Goal: Information Seeking & Learning: Learn about a topic

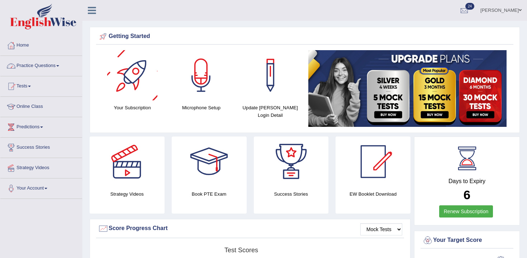
click at [59, 69] on link "Practice Questions" at bounding box center [41, 65] width 82 height 18
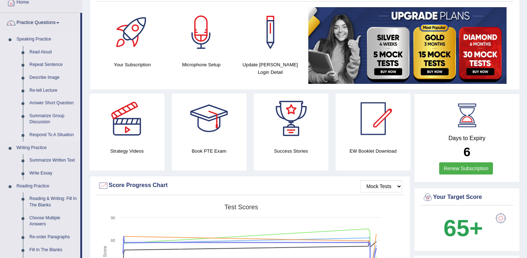
scroll to position [58, 0]
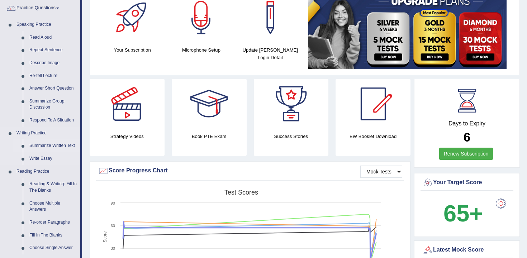
click at [49, 148] on link "Summarize Written Text" at bounding box center [53, 146] width 54 height 13
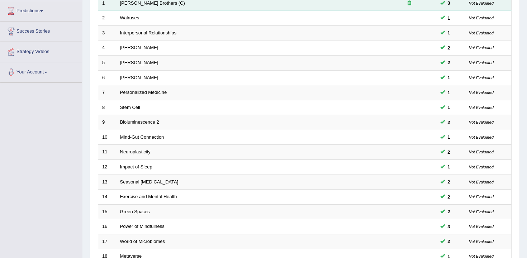
scroll to position [217, 0]
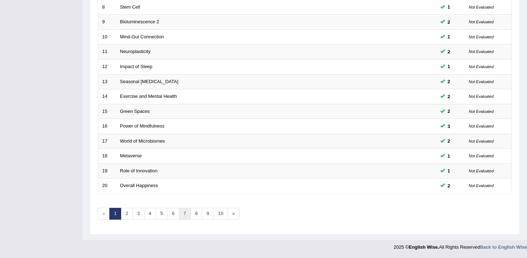
click at [180, 217] on link "7" at bounding box center [185, 214] width 12 height 12
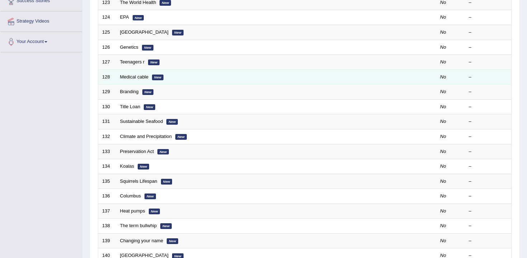
scroll to position [217, 0]
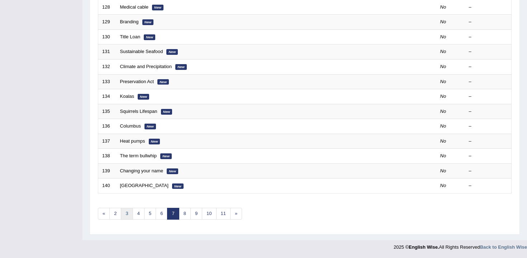
click at [126, 213] on link "3" at bounding box center [127, 214] width 12 height 12
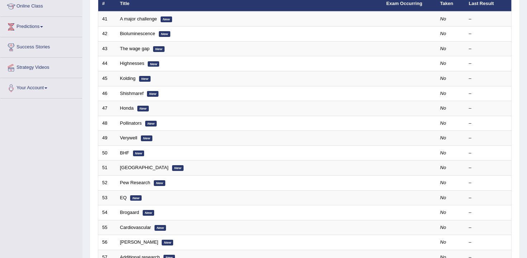
scroll to position [217, 0]
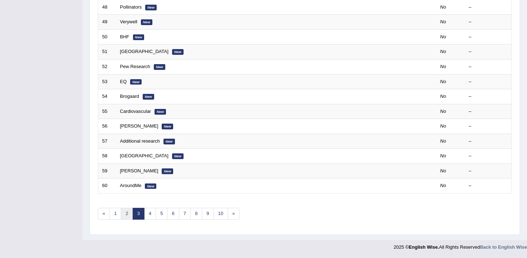
click at [122, 214] on link "2" at bounding box center [127, 214] width 12 height 12
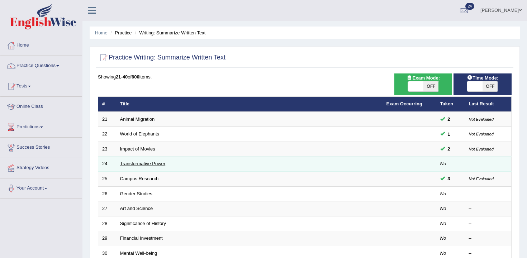
click at [138, 161] on link "Transformative Power" at bounding box center [143, 163] width 46 height 5
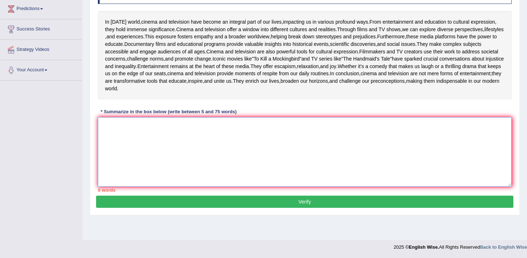
click at [143, 160] on textarea at bounding box center [305, 152] width 414 height 70
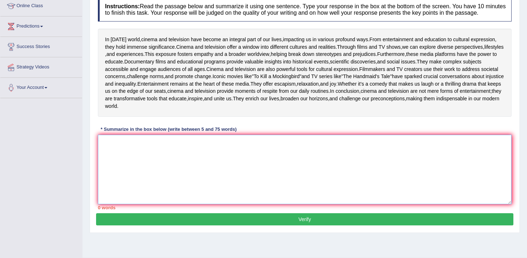
scroll to position [100, 0]
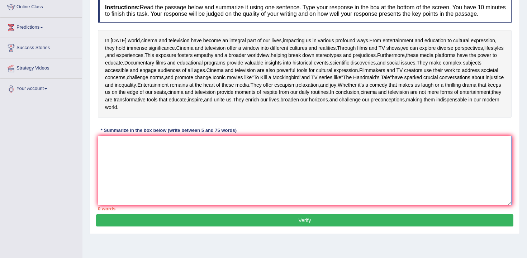
type textarea "I"
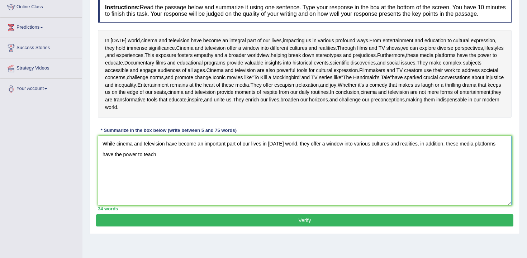
click at [127, 205] on textarea "While cinema and television have become an important part of our lives in [DATE…" at bounding box center [305, 171] width 414 height 70
click at [127, 205] on textarea "While cinema and television have become an important part of our lives in today…" at bounding box center [305, 171] width 414 height 70
click at [179, 205] on textarea "While cinema and television have become an important part of our lives in today…" at bounding box center [305, 171] width 414 height 70
click at [124, 205] on textarea "While cinema and television have become an important part of our lives in today…" at bounding box center [305, 171] width 414 height 70
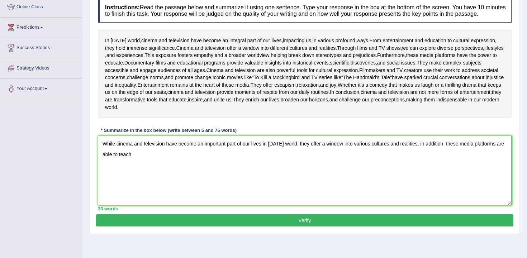
click at [157, 205] on textarea "While cinema and television have become an important part of our lives in today…" at bounding box center [305, 171] width 414 height 70
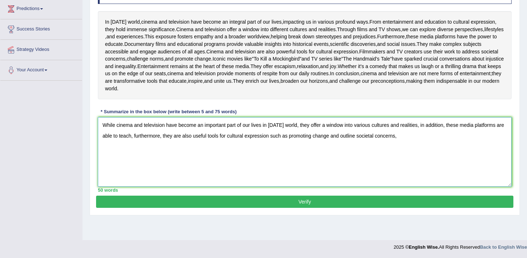
scroll to position [151, 0]
click at [476, 157] on textarea "While cinema and television have become an important part of our lives in today…" at bounding box center [305, 152] width 414 height 70
click at [503, 164] on textarea "While cinema and television have become an important part of our lives in today…" at bounding box center [305, 152] width 414 height 70
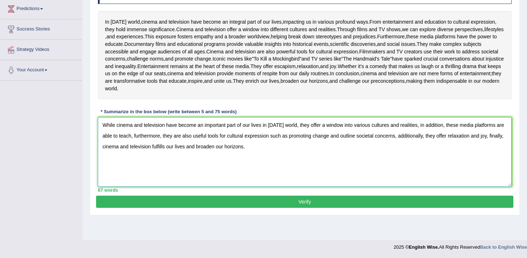
type textarea "While cinema and television have become an important part of our lives in today…"
click at [425, 208] on button "Verify" at bounding box center [304, 202] width 417 height 12
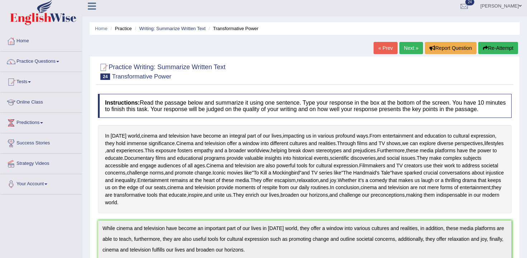
scroll to position [0, 0]
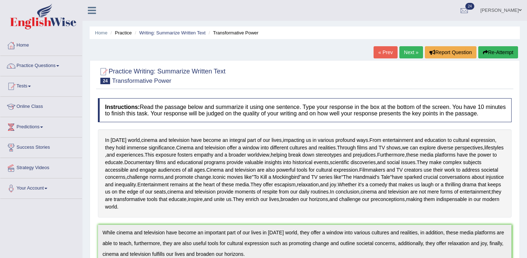
click at [486, 52] on button "Re-Attempt" at bounding box center [498, 52] width 40 height 12
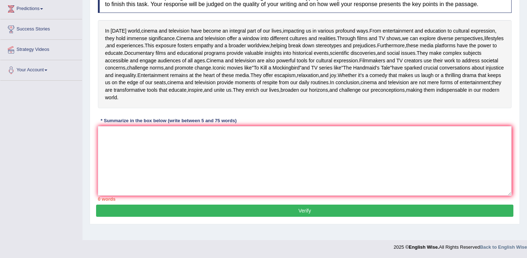
scroll to position [166, 0]
click at [295, 151] on textarea at bounding box center [305, 161] width 414 height 70
paste textarea "The increasing influence of studying at home on our lives has ignited numerous …"
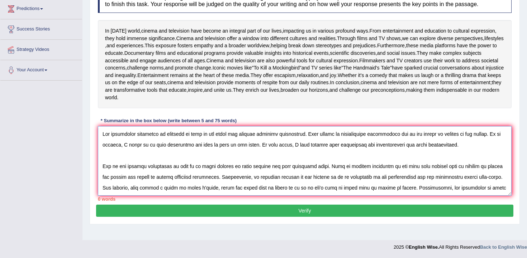
scroll to position [81, 0]
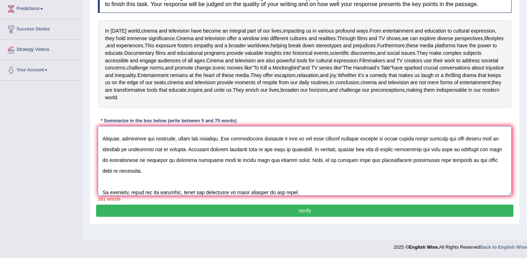
type textarea "The increasing influence of studying at home on our lives has ignited numerous …"
click at [289, 217] on button "Verify" at bounding box center [304, 211] width 417 height 12
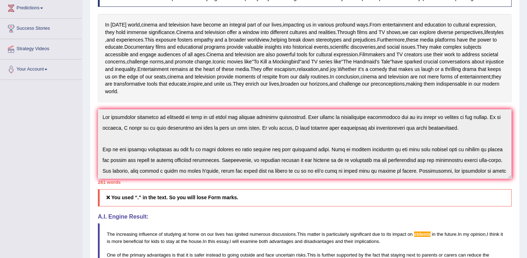
scroll to position [0, 0]
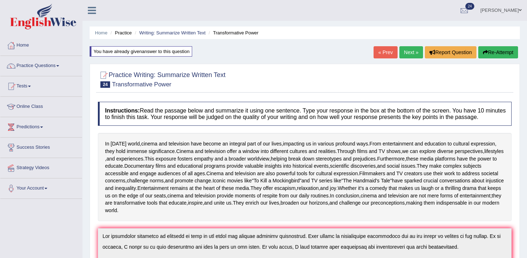
click at [497, 54] on button "Re-Attempt" at bounding box center [498, 52] width 40 height 12
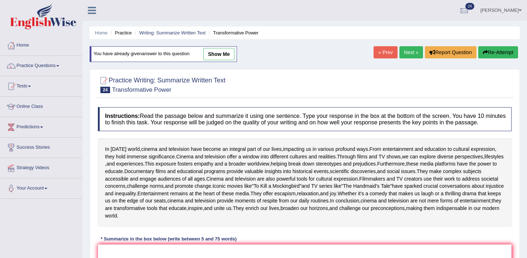
click at [229, 52] on link "show me" at bounding box center [218, 54] width 31 height 12
type textarea "The increasing influence of studying at home on our lives has ignited numerous …"
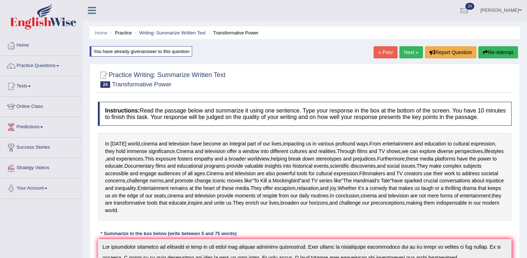
click at [47, 20] on img at bounding box center [43, 17] width 66 height 26
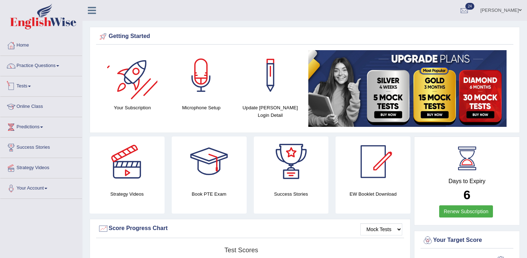
click at [49, 74] on li "Practice Questions Speaking Practice Read Aloud Repeat Sentence Describe Image …" at bounding box center [41, 66] width 82 height 20
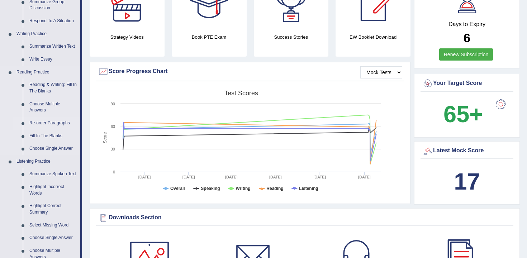
scroll to position [162, 0]
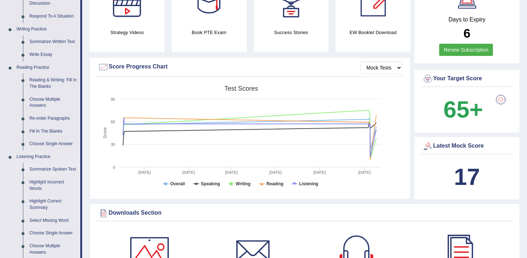
click at [54, 168] on link "Summarize Spoken Text" at bounding box center [53, 169] width 54 height 13
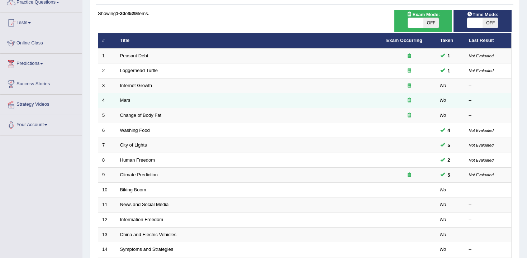
scroll to position [186, 0]
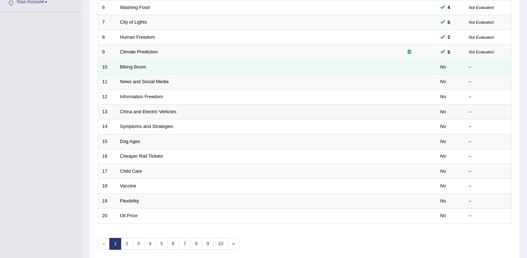
click at [139, 70] on td "Biking Boom" at bounding box center [249, 67] width 266 height 15
click at [137, 67] on link "Biking Boom" at bounding box center [133, 66] width 26 height 5
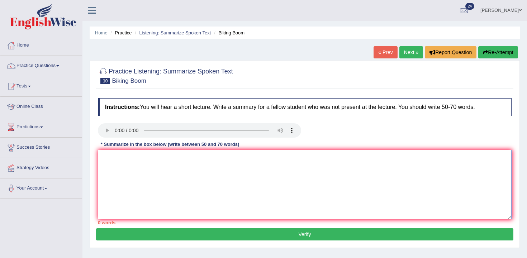
click at [116, 169] on textarea at bounding box center [305, 185] width 414 height 70
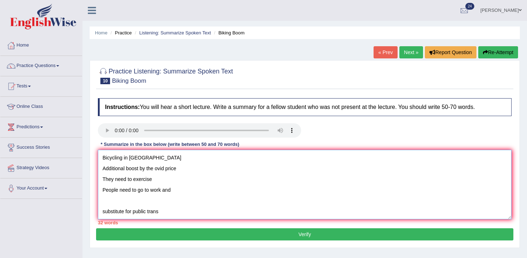
click at [137, 166] on textarea "Bicycling in US Additional boost by the ovid price They need to exercise People…" at bounding box center [305, 185] width 414 height 70
click at [141, 159] on textarea "Bicycling in US Additional boost by the ovid price They need to exercise People…" at bounding box center [305, 185] width 414 height 70
click at [156, 168] on textarea "Bicycling in US Additional boost by the ovid price They need to exercise People…" at bounding box center [305, 185] width 414 height 70
click at [184, 170] on textarea "Bicycling in US Additional boost by the aovid price They need to exercise Peopl…" at bounding box center [305, 185] width 414 height 70
click at [178, 170] on textarea "Bicycling in US Additional boost by the aovid price They need to exercise Peopl…" at bounding box center [305, 185] width 414 height 70
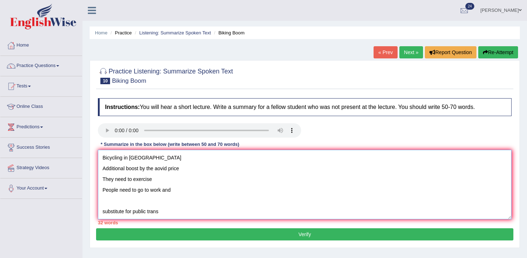
click at [160, 170] on textarea "Bicycling in US Additional boost by the aovid price They need to exercise Peopl…" at bounding box center [305, 185] width 414 height 70
drag, startPoint x: 172, startPoint y: 169, endPoint x: 188, endPoint y: 169, distance: 15.8
click at [188, 169] on textarea "Bicycling in US Additional boost by the COvid price They need to exercise Peopl…" at bounding box center [305, 185] width 414 height 70
click at [162, 169] on textarea "Bicycling in US Additional boost by the COvid They need to exercise People need…" at bounding box center [305, 185] width 414 height 70
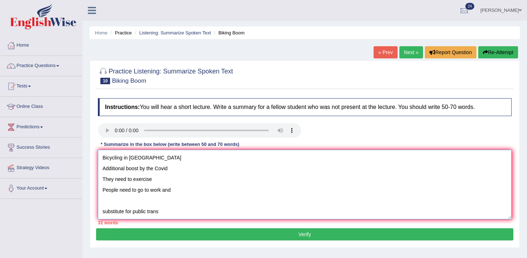
click at [103, 159] on textarea "Bicycling in US Additional boost by the Covid They need to exercise People need…" at bounding box center [305, 185] width 414 height 70
click at [228, 159] on textarea "The lecture gives information about cycling in US Additional boost by the Covid…" at bounding box center [305, 185] width 414 height 70
click at [108, 170] on textarea "The lecture gives information about cycling in US. Initially, Additional boost …" at bounding box center [305, 185] width 414 height 70
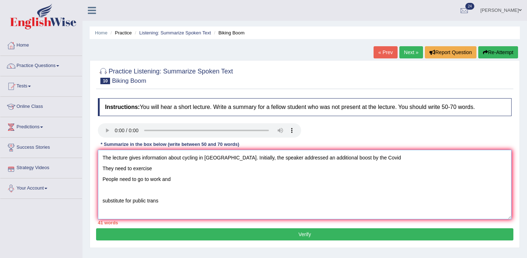
click at [105, 170] on textarea "The lecture gives information about cycling in US. Initially, the speaker addre…" at bounding box center [305, 185] width 414 height 70
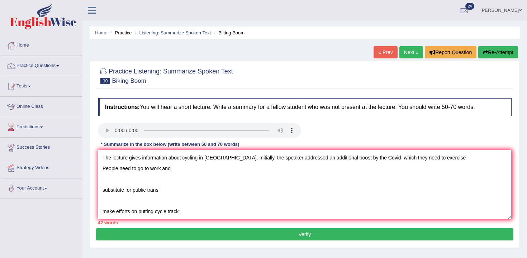
click at [446, 153] on textarea "The lecture gives information about cycling in US. Initially, the speaker addre…" at bounding box center [305, 185] width 414 height 70
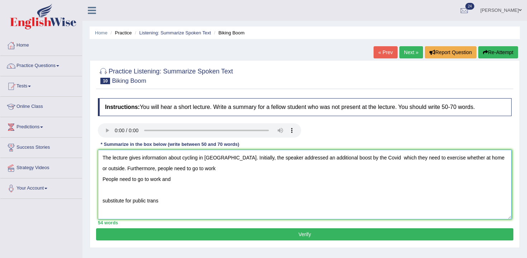
click at [362, 159] on textarea "The lecture gives information about cycling in US. Initially, the speaker addre…" at bounding box center [305, 185] width 414 height 70
click at [312, 175] on textarea "The lecture gives information about cycling in US. Initially, the speaker addre…" at bounding box center [305, 185] width 414 height 70
click at [208, 168] on textarea "The lecture gives information about cycling in US. Initially, the speaker addre…" at bounding box center [305, 185] width 414 height 70
drag, startPoint x: 101, startPoint y: 181, endPoint x: 167, endPoint y: 205, distance: 69.9
click at [167, 205] on textarea "The lecture gives information about cycling in US. Initially, the speaker addre…" at bounding box center [305, 185] width 414 height 70
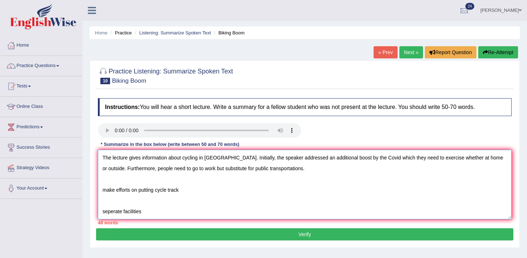
click at [106, 191] on textarea "The lecture gives information about cycling in US. Initially, the speaker addre…" at bounding box center [305, 185] width 414 height 70
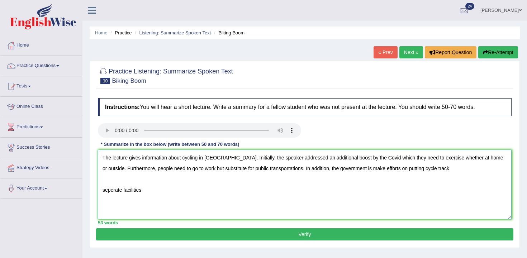
click at [366, 166] on textarea "The lecture gives information about cycling in US. Initially, the speaker addre…" at bounding box center [305, 185] width 414 height 70
click at [102, 190] on textarea "The lecture gives information about cycling in US. Initially, the speaker addre…" at bounding box center [305, 185] width 414 height 70
click at [162, 181] on textarea "The lecture gives information about cycling in US. Initially, the speaker addre…" at bounding box center [305, 185] width 414 height 70
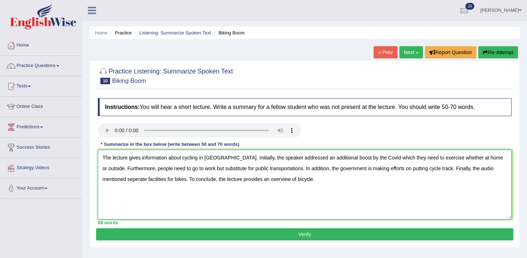
type textarea "The lecture gives information about cycling in [GEOGRAPHIC_DATA]. Initially, th…"
click at [216, 231] on button "Verify" at bounding box center [304, 234] width 417 height 12
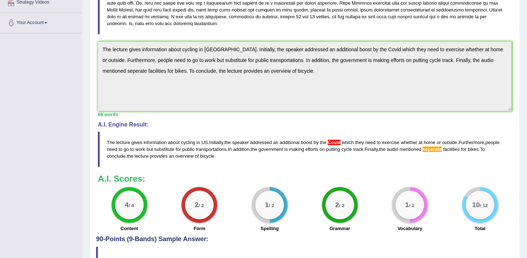
scroll to position [161, 0]
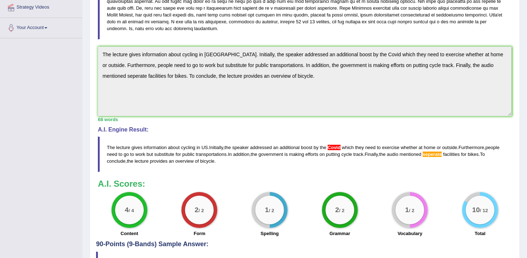
click at [100, 41] on div "Instructions: You will hear a short lecture. Write a summary for a fellow stude…" at bounding box center [304, 87] width 417 height 307
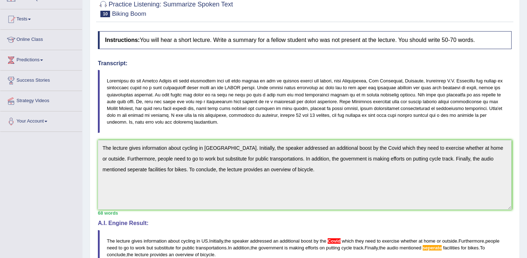
scroll to position [0, 0]
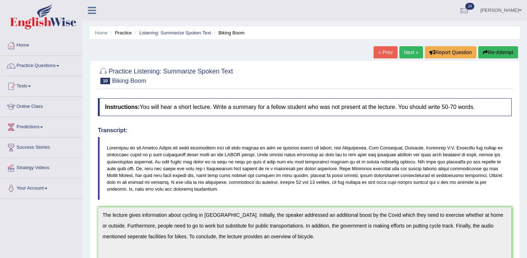
click at [490, 55] on button "Re-Attempt" at bounding box center [498, 52] width 40 height 12
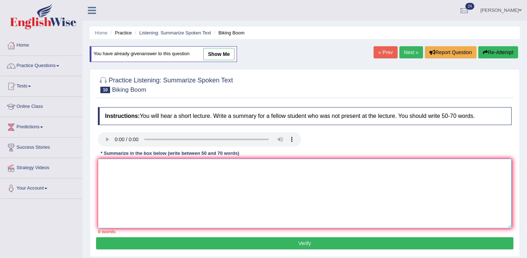
click at [336, 207] on textarea at bounding box center [305, 194] width 414 height 70
paste textarea "The lecture gives information about cycling in [GEOGRAPHIC_DATA]. Initially, th…"
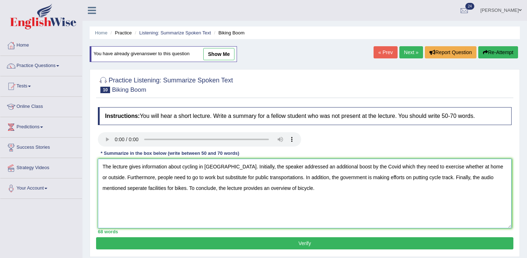
click at [350, 166] on textarea "The lecture gives information about cycling in [GEOGRAPHIC_DATA]. Initially, th…" at bounding box center [305, 194] width 414 height 70
click at [121, 188] on textarea "The lecture gives information about cycling in US. Initially, the speaker addre…" at bounding box center [305, 194] width 414 height 70
type textarea "The lecture gives information about cycling in US. Initially, the speaker addre…"
click at [155, 242] on button "Verify" at bounding box center [304, 243] width 417 height 12
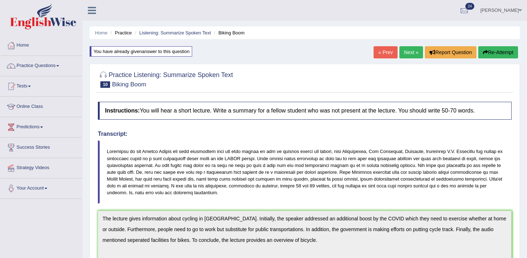
click at [504, 47] on button "Re-Attempt" at bounding box center [498, 52] width 40 height 12
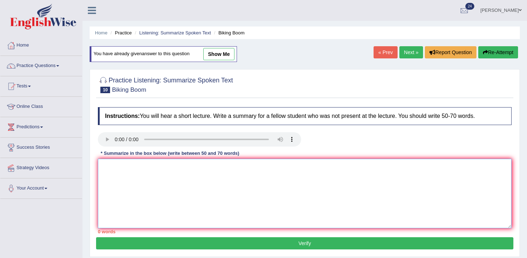
click at [295, 176] on textarea at bounding box center [305, 194] width 414 height 70
paste textarea "The lecture gives information about cycling in [GEOGRAPHIC_DATA]. Initially, th…"
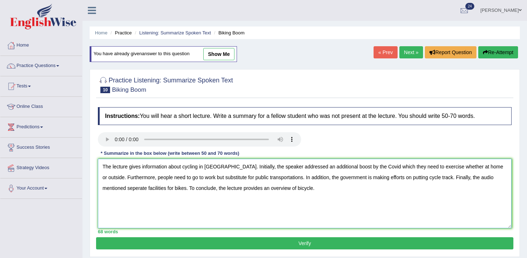
click at [110, 190] on textarea "The lecture gives information about cycling in [GEOGRAPHIC_DATA]. Initially, th…" at bounding box center [305, 194] width 414 height 70
type textarea "The lecture gives information about cycling in US. Initially, the speaker addre…"
click at [147, 238] on button "Verify" at bounding box center [304, 243] width 417 height 12
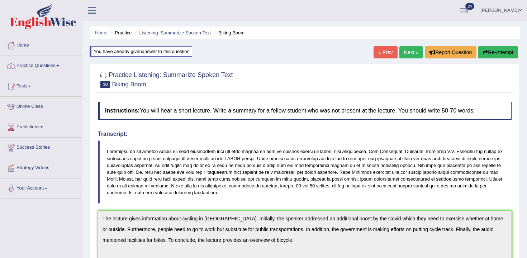
click at [493, 42] on div "Home Practice Listening: Summarize Spoken Text Biking Boom You have already giv…" at bounding box center [304, 227] width 445 height 454
click at [500, 53] on button "Re-Attempt" at bounding box center [498, 52] width 40 height 12
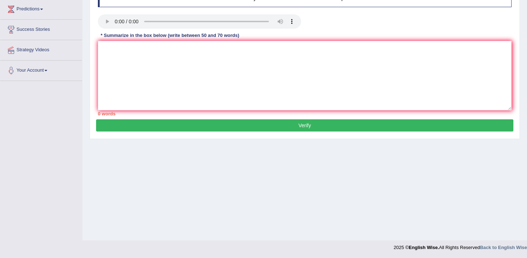
scroll to position [118, 0]
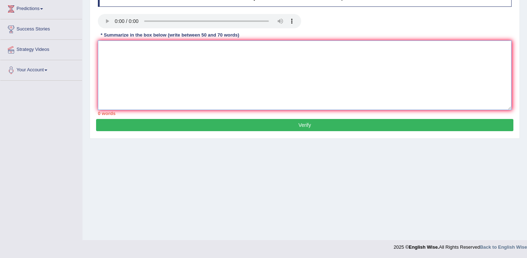
click at [310, 64] on textarea at bounding box center [305, 76] width 414 height 70
paste textarea "The lecture gives information about cycling in [GEOGRAPHIC_DATA]. Initially, th…"
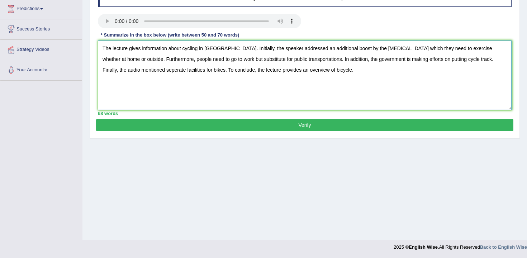
click at [112, 72] on textarea "The lecture gives information about cycling in [GEOGRAPHIC_DATA]. Initially, th…" at bounding box center [305, 76] width 414 height 70
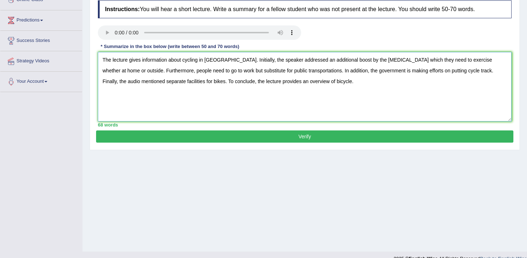
scroll to position [105, 0]
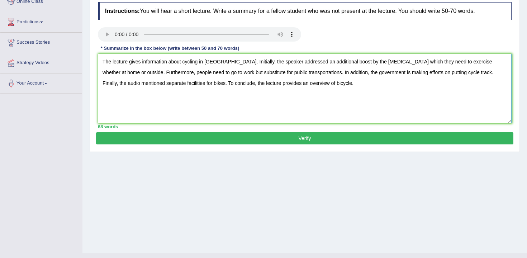
click at [122, 84] on textarea "The lecture gives information about cycling in [GEOGRAPHIC_DATA]. Initially, th…" at bounding box center [305, 89] width 414 height 70
click at [355, 61] on textarea "The lecture gives information about cycling in [GEOGRAPHIC_DATA]. Initially, th…" at bounding box center [305, 89] width 414 height 70
click at [351, 58] on textarea "The lecture gives information about cycling in US. Initially, the speaker addre…" at bounding box center [305, 89] width 414 height 70
type textarea "The lecture gives information about cycling in US. Initially, the speaker addre…"
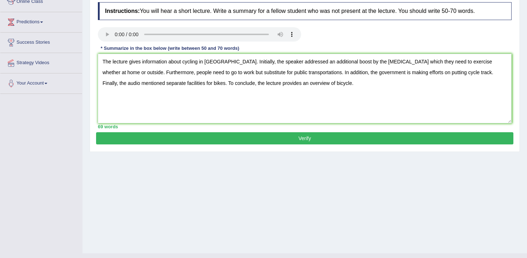
click at [385, 149] on div "Practice Listening: Summarize Spoken Text 10 Biking Boom Instructions: You will…" at bounding box center [305, 58] width 430 height 188
click at [385, 142] on button "Verify" at bounding box center [304, 138] width 417 height 12
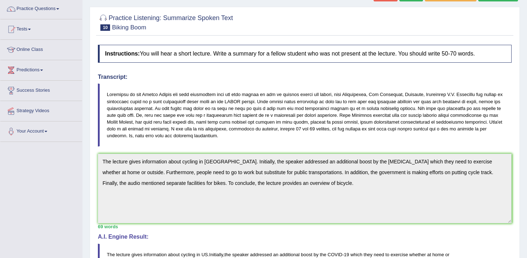
scroll to position [0, 0]
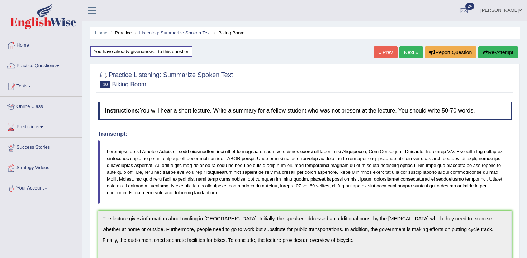
click at [491, 54] on button "Re-Attempt" at bounding box center [498, 52] width 40 height 12
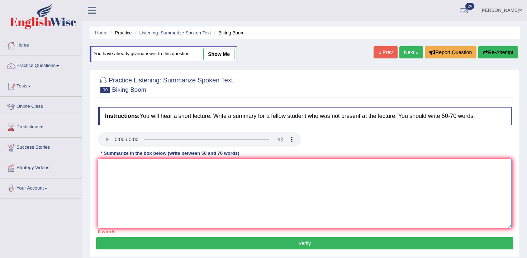
click at [318, 172] on textarea at bounding box center [305, 194] width 414 height 70
paste textarea "The lecture gives information about cycling in [GEOGRAPHIC_DATA]. Initially, th…"
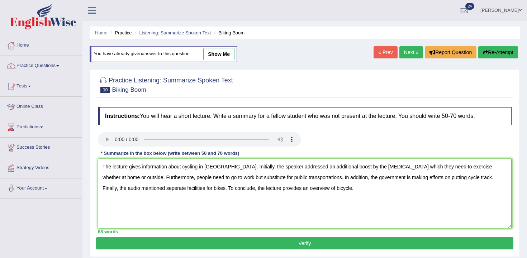
click at [359, 169] on textarea "The lecture gives information about cycling in [GEOGRAPHIC_DATA]. Initially, th…" at bounding box center [305, 194] width 414 height 70
click at [113, 190] on textarea "The lecture gives information about cycling in [GEOGRAPHIC_DATA]. Initially, th…" at bounding box center [305, 194] width 414 height 70
type textarea "The lecture gives information about cycling in [GEOGRAPHIC_DATA]. Initially, th…"
click at [155, 239] on button "Verify" at bounding box center [304, 243] width 417 height 12
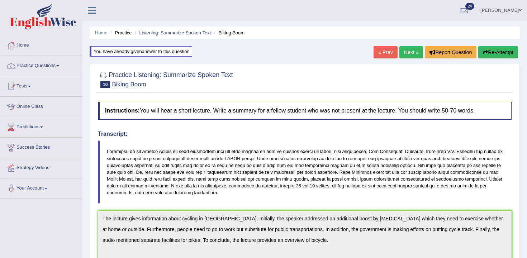
click at [408, 50] on link "Next »" at bounding box center [411, 52] width 24 height 12
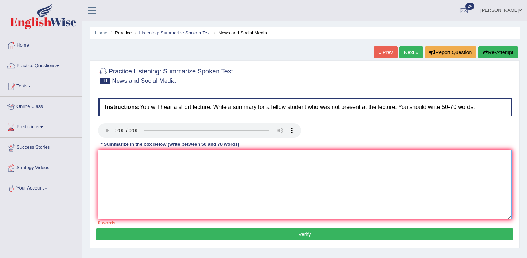
click at [124, 151] on textarea at bounding box center [305, 185] width 414 height 70
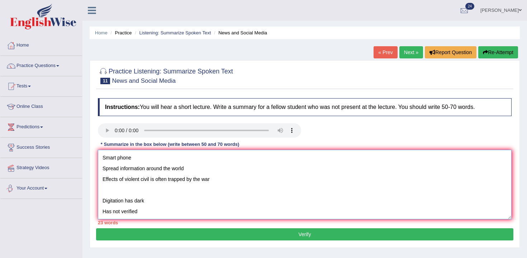
click at [102, 212] on textarea "Smart phone Spread information around the world Effects of violent civil is oft…" at bounding box center [305, 185] width 414 height 70
click at [170, 210] on textarea "Smart phone Spread information around the world Effects of violent civil is oft…" at bounding box center [305, 185] width 414 height 70
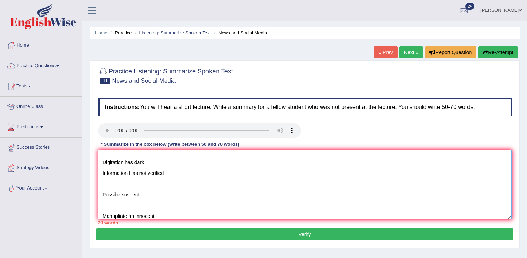
scroll to position [49, 0]
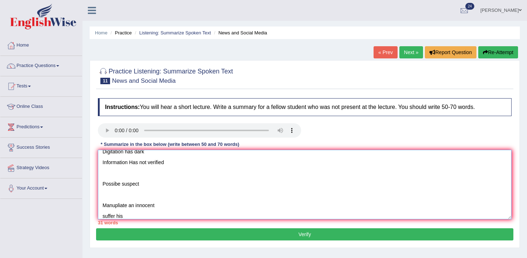
type textarea "Smart phone Spread information around the world Effects of violent civil is oft…"
click at [168, 205] on textarea "Smart phone Spread information around the world Effects of violent civil is oft…" at bounding box center [305, 185] width 414 height 70
click at [129, 208] on textarea "Smart phone Spread information around the world Effects of violent civil is oft…" at bounding box center [305, 185] width 414 height 70
click at [129, 217] on textarea "Smart phone Spread information around the world Effects of violent civil is oft…" at bounding box center [305, 185] width 414 height 70
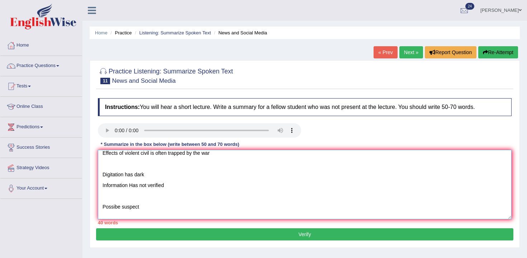
scroll to position [0, 0]
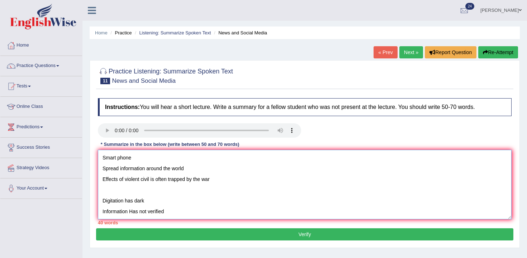
click at [142, 159] on textarea "Smart phone Spread information around the world Effects of violent civil is oft…" at bounding box center [305, 185] width 414 height 70
drag, startPoint x: 133, startPoint y: 157, endPoint x: 98, endPoint y: 156, distance: 34.4
click at [98, 156] on textarea "Smart phone Spread information around the world Effects of violent civil is oft…" at bounding box center [305, 185] width 414 height 70
paste textarea "The lecture gives information about cycling in [GEOGRAPHIC_DATA]. Initially, th…"
drag, startPoint x: 183, startPoint y: 158, endPoint x: 222, endPoint y: 159, distance: 39.8
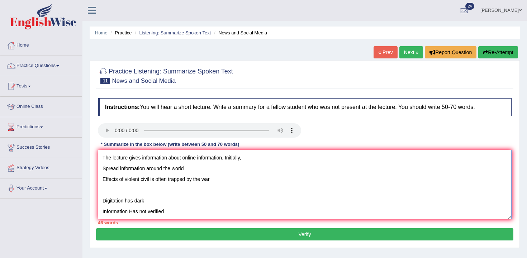
click at [222, 159] on textarea "The lecture gives information about online information. Initially, Spread infor…" at bounding box center [305, 185] width 414 height 70
click at [269, 160] on textarea "The lecture gives information about social media. Initially, Spread information…" at bounding box center [305, 185] width 414 height 70
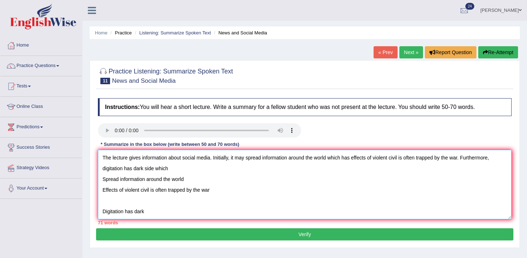
drag, startPoint x: 222, startPoint y: 191, endPoint x: 88, endPoint y: 183, distance: 134.4
click at [88, 183] on div "Home Practice Listening: Summarize Spoken Text News and Social Media « Prev Nex…" at bounding box center [304, 179] width 445 height 359
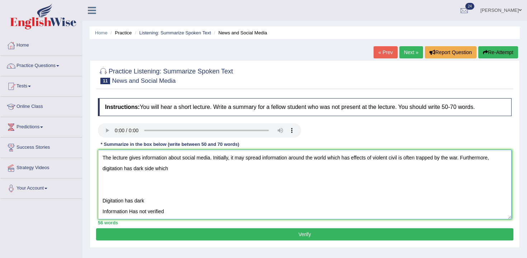
click at [167, 172] on textarea "The lecture gives information about social media. Initially, it may spread info…" at bounding box center [305, 185] width 414 height 70
drag, startPoint x: 211, startPoint y: 170, endPoint x: 228, endPoint y: 170, distance: 17.9
click at [228, 170] on textarea "The lecture gives information about social media. Initially, it may spread info…" at bounding box center [305, 185] width 414 height 70
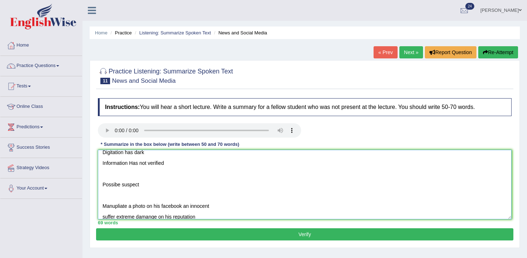
scroll to position [15, 0]
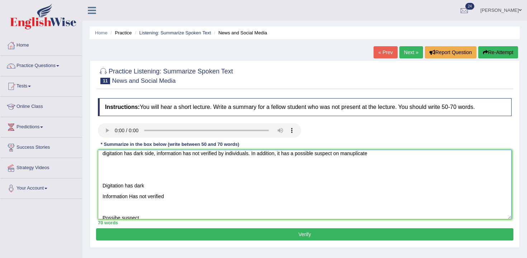
drag, startPoint x: 360, startPoint y: 156, endPoint x: 377, endPoint y: 155, distance: 16.2
click at [377, 155] on textarea "The lecture gives information about social media. Initially, it may spread info…" at bounding box center [305, 185] width 414 height 70
drag, startPoint x: 363, startPoint y: 156, endPoint x: 378, endPoint y: 156, distance: 14.7
click at [370, 156] on textarea "The lecture gives information about social media. Initially, it may spread info…" at bounding box center [305, 185] width 414 height 70
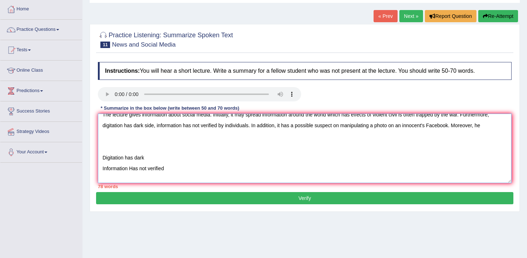
scroll to position [0, 0]
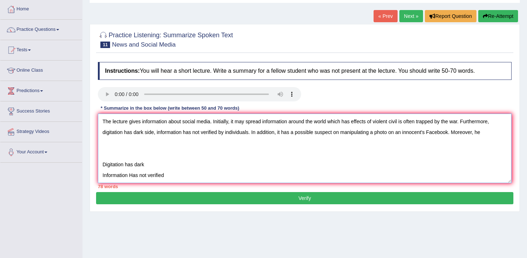
click at [476, 122] on textarea "The lecture gives information about social media. Initially, it may spread info…" at bounding box center [305, 149] width 414 height 70
click at [493, 137] on textarea "The lecture gives information about social media. Initially, it may spread info…" at bounding box center [305, 149] width 414 height 70
click at [462, 134] on textarea "The lecture gives information about social media. Initially, it may spread info…" at bounding box center [305, 149] width 414 height 70
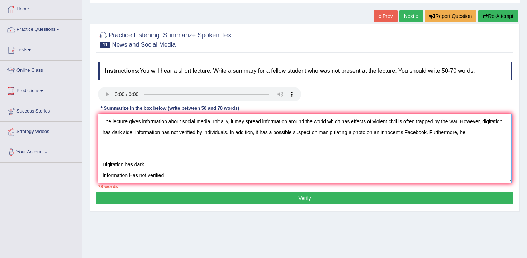
click at [500, 131] on textarea "The lecture gives information about social media. Initially, it may spread info…" at bounding box center [305, 149] width 414 height 70
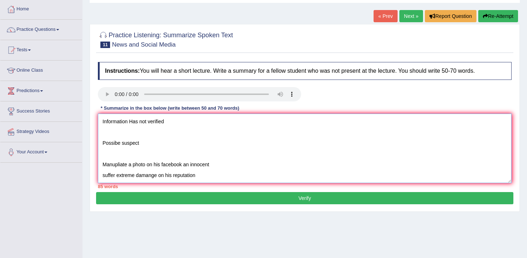
scroll to position [9, 0]
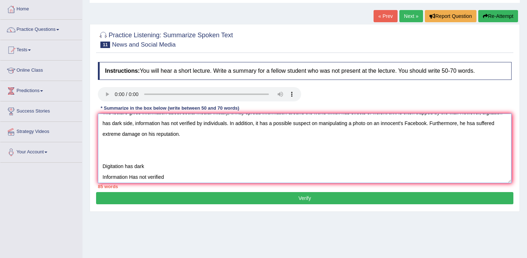
drag, startPoint x: 199, startPoint y: 156, endPoint x: 93, endPoint y: 101, distance: 119.8
click at [93, 101] on div "Practice Listening: Summarize Spoken Text 11 News and Social Media Instructions…" at bounding box center [305, 118] width 430 height 188
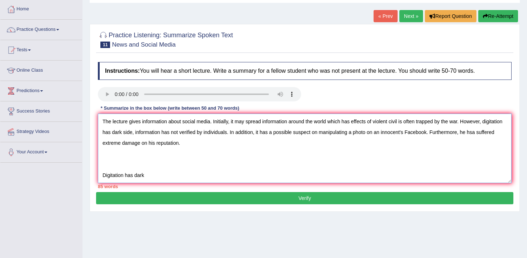
click at [121, 170] on textarea "The lecture gives information about social media. Initially, it may spread info…" at bounding box center [305, 149] width 414 height 70
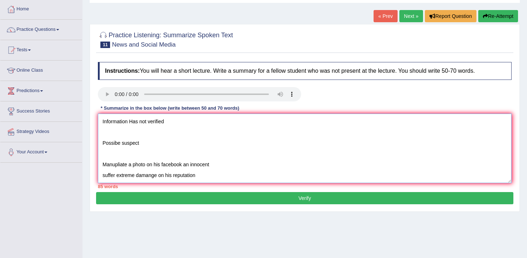
scroll to position [86, 0]
drag, startPoint x: 101, startPoint y: 175, endPoint x: 193, endPoint y: 259, distance: 124.1
click at [193, 222] on html "Toggle navigation Home Practice Questions Speaking Practice Read Aloud Repeat S…" at bounding box center [263, 93] width 527 height 258
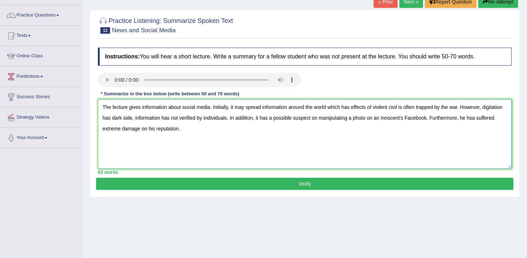
scroll to position [0, 0]
click at [221, 129] on textarea "The lecture gives information about social media. Initially, it may spread info…" at bounding box center [305, 134] width 414 height 70
type textarea "The lecture gives information about social media. Initially, it may spread info…"
click at [282, 172] on div "70 words" at bounding box center [305, 172] width 414 height 7
click at [297, 185] on button "Verify" at bounding box center [304, 184] width 417 height 12
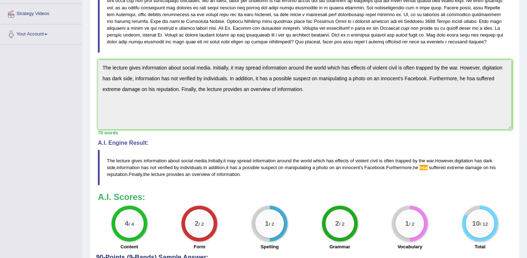
scroll to position [154, 0]
click at [79, 59] on div "Toggle navigation Home Practice Questions Speaking Practice Read Aloud Repeat S…" at bounding box center [263, 82] width 527 height 472
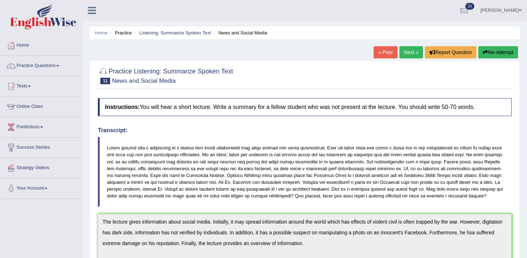
click at [496, 42] on div "Home Practice Listening: Summarize Spoken Text News and Social Media « Prev Nex…" at bounding box center [304, 229] width 445 height 458
click at [496, 56] on button "Re-Attempt" at bounding box center [498, 52] width 40 height 12
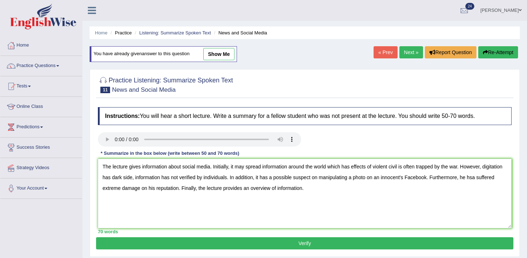
click at [496, 177] on textarea "The lecture gives information about social media. Initially, it may spread info…" at bounding box center [305, 194] width 414 height 70
type textarea "The lecture gives information about social media. Initially, it may spread info…"
click at [500, 240] on button "Verify" at bounding box center [304, 243] width 417 height 12
